Goal: Task Accomplishment & Management: Use online tool/utility

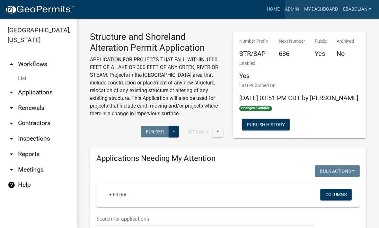
click at [333, 11] on link "My Dashboard" at bounding box center [320, 9] width 39 height 12
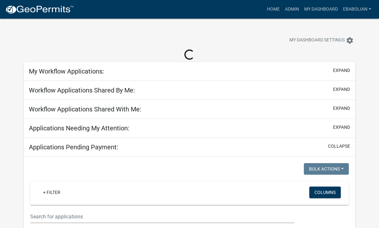
select select "3: 100"
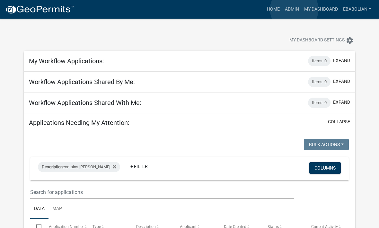
click at [294, 10] on link "Admin" at bounding box center [291, 9] width 19 height 12
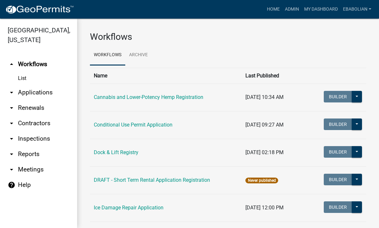
click at [58, 97] on link "arrow_drop_down Applications" at bounding box center [38, 92] width 77 height 15
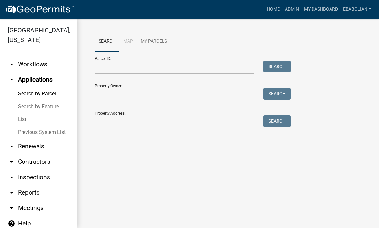
click at [151, 124] on input "Property Address:" at bounding box center [174, 121] width 159 height 13
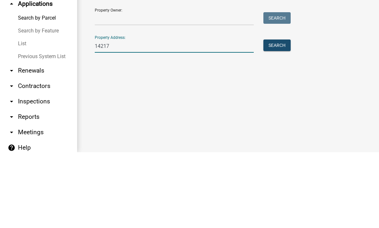
type input "14217"
click at [284, 115] on button "Search" at bounding box center [276, 121] width 27 height 12
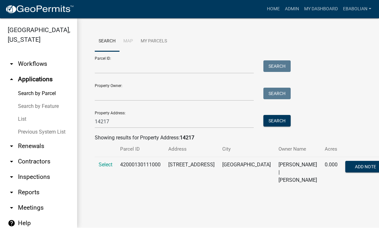
click at [109, 167] on span "Select" at bounding box center [106, 165] width 14 height 6
